Goal: Task Accomplishment & Management: Use online tool/utility

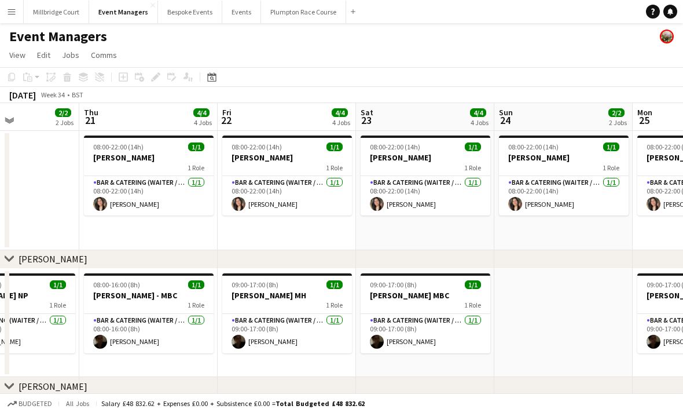
scroll to position [0, 395]
